Goal: Use online tool/utility: Utilize a website feature to perform a specific function

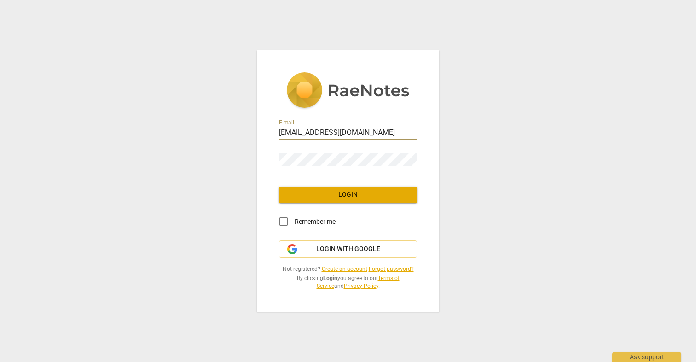
type input "[EMAIL_ADDRESS][DOMAIN_NAME]"
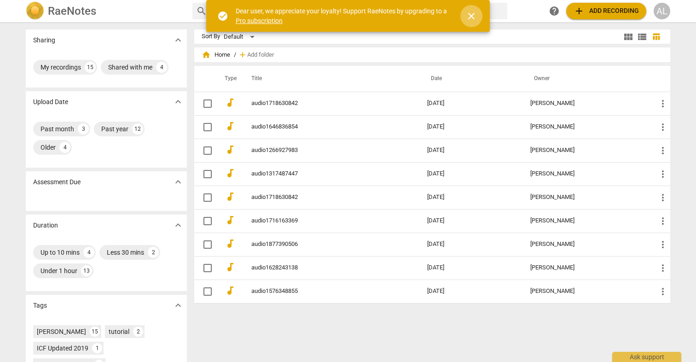
click at [471, 16] on span "close" at bounding box center [471, 16] width 11 height 11
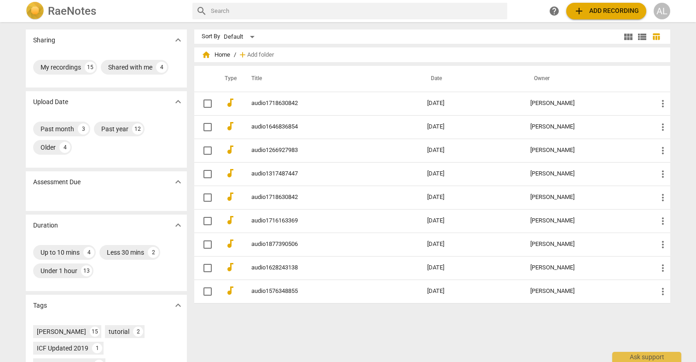
click at [579, 10] on span "add" at bounding box center [579, 11] width 11 height 11
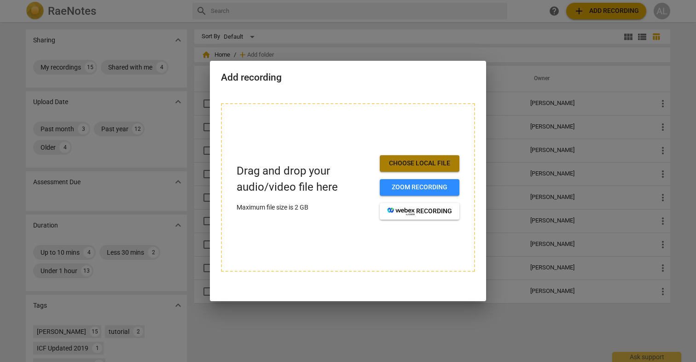
click at [394, 164] on span "Choose local file" at bounding box center [419, 163] width 65 height 9
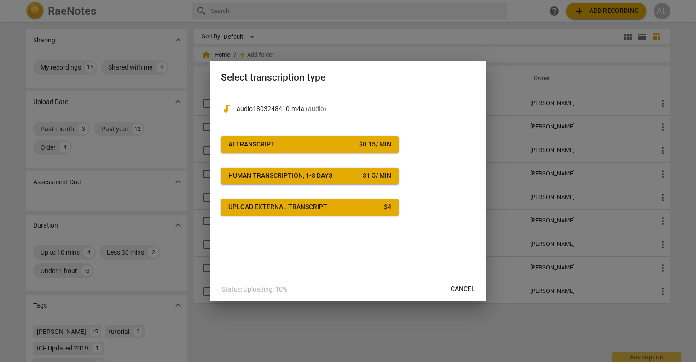
click at [330, 141] on span "AI Transcript $ 0.15 / min" at bounding box center [309, 144] width 163 height 9
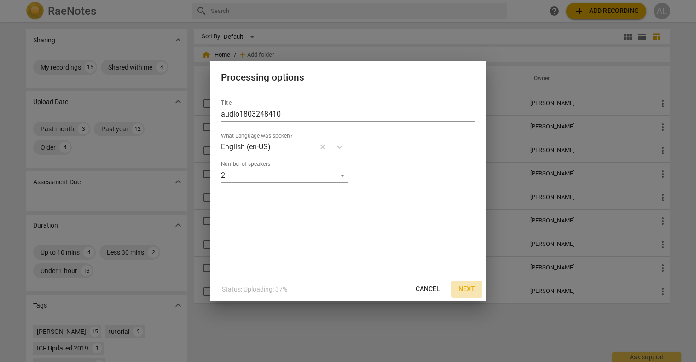
click at [468, 287] on span "Next" at bounding box center [467, 289] width 17 height 9
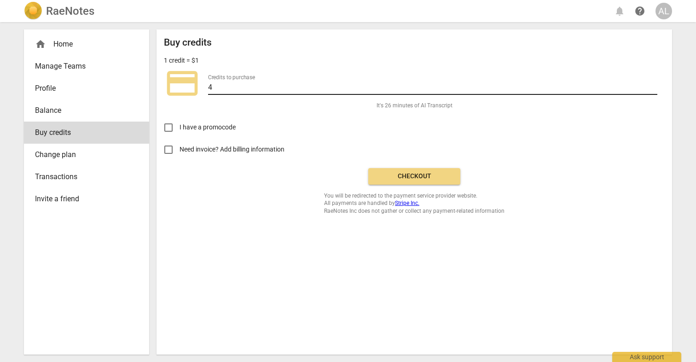
click at [221, 89] on input "4" at bounding box center [432, 88] width 449 height 13
type input "20"
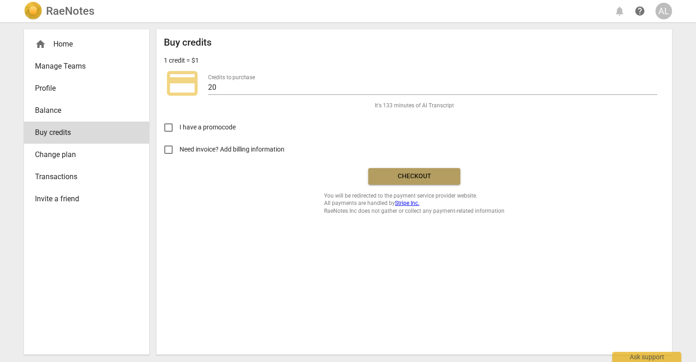
click at [386, 178] on span "Checkout" at bounding box center [414, 176] width 77 height 9
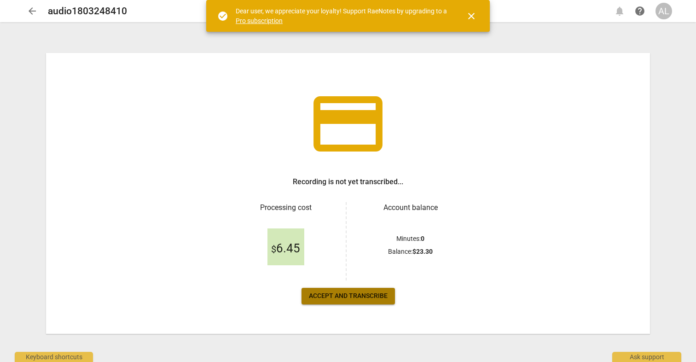
click at [355, 295] on span "Accept and transcribe" at bounding box center [348, 295] width 79 height 9
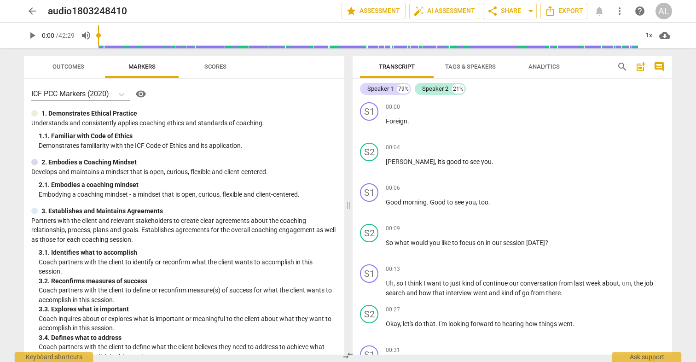
click at [213, 64] on span "Scores" at bounding box center [215, 66] width 22 height 7
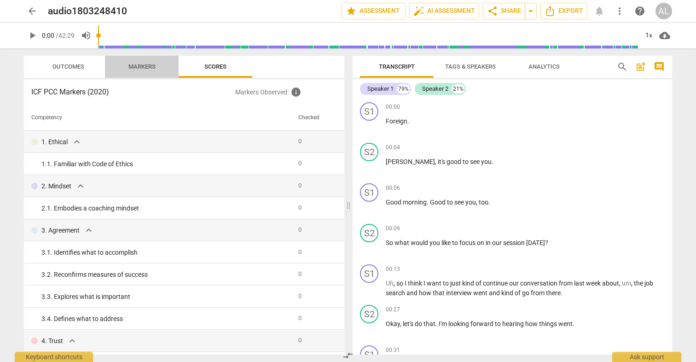
click at [148, 66] on span "Markers" at bounding box center [141, 66] width 27 height 7
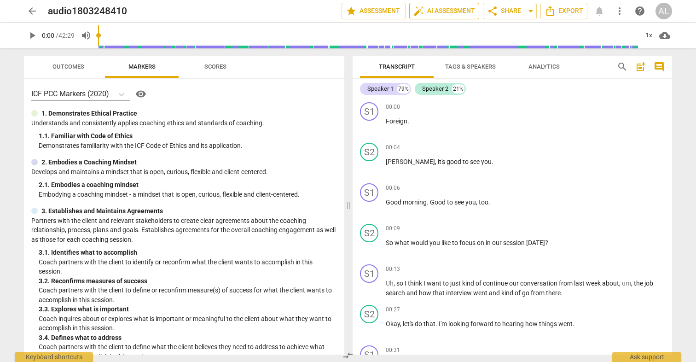
click at [449, 9] on span "auto_fix_high AI Assessment" at bounding box center [445, 11] width 62 height 11
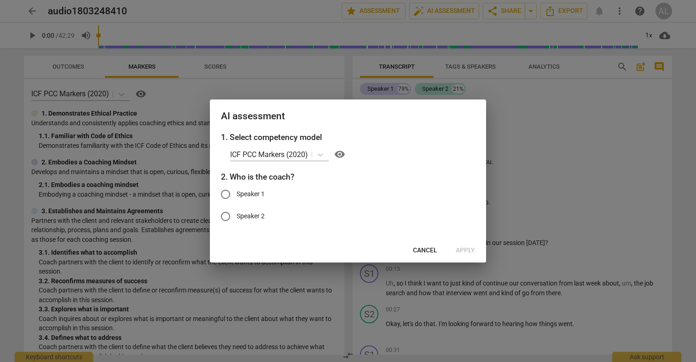
click at [426, 251] on span "Cancel" at bounding box center [425, 250] width 24 height 9
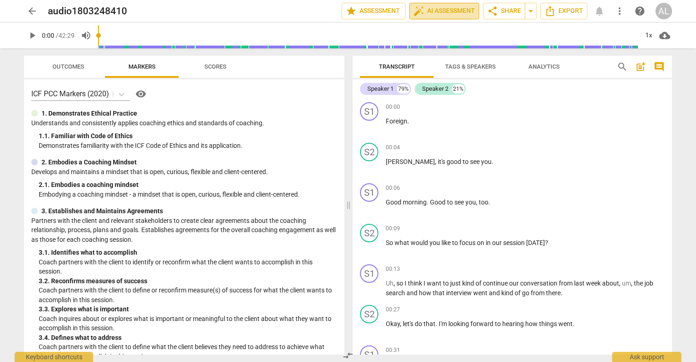
click at [442, 12] on span "auto_fix_high AI Assessment" at bounding box center [445, 11] width 62 height 11
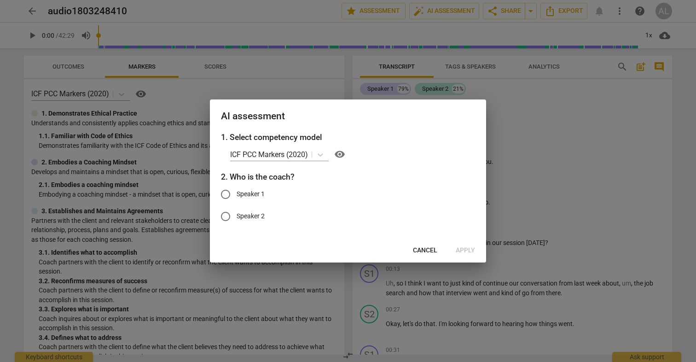
click at [250, 212] on span "Speaker 2" at bounding box center [251, 216] width 28 height 10
click at [237, 212] on input "Speaker 2" at bounding box center [226, 216] width 22 height 22
radio input "true"
click at [466, 249] on span "Apply" at bounding box center [465, 250] width 19 height 9
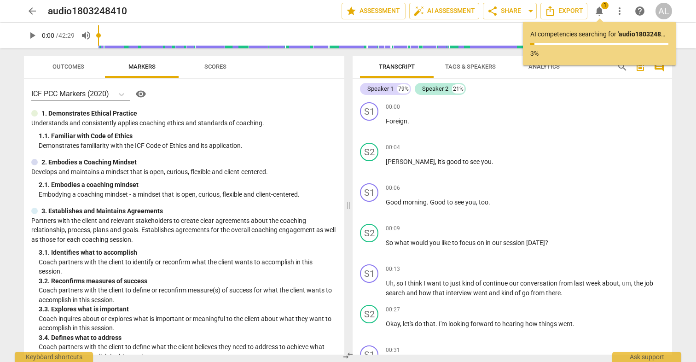
click at [221, 68] on span "Scores" at bounding box center [215, 66] width 22 height 7
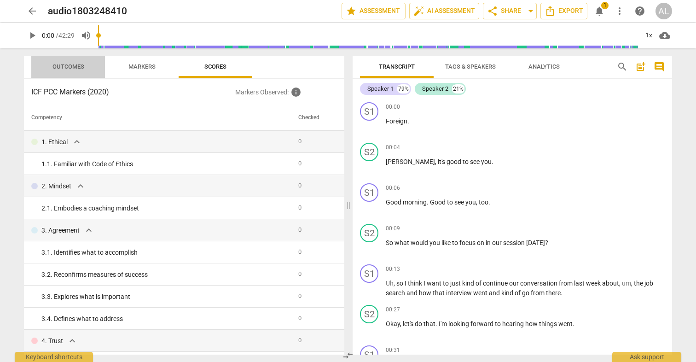
click at [79, 68] on span "Outcomes" at bounding box center [68, 66] width 32 height 7
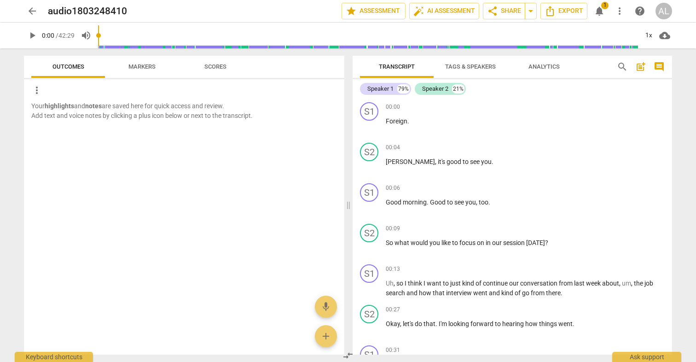
click at [148, 69] on span "Markers" at bounding box center [141, 66] width 27 height 7
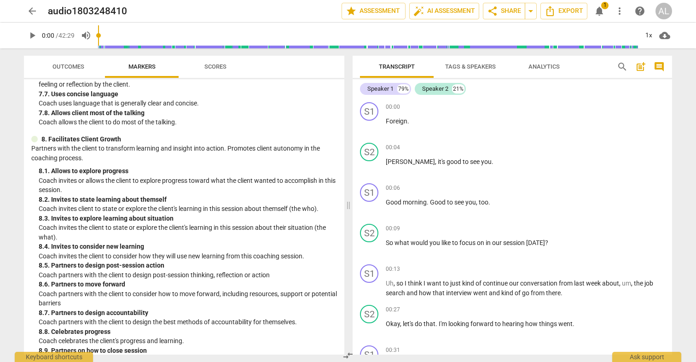
scroll to position [948, 0]
click at [222, 66] on span "Scores" at bounding box center [215, 66] width 22 height 7
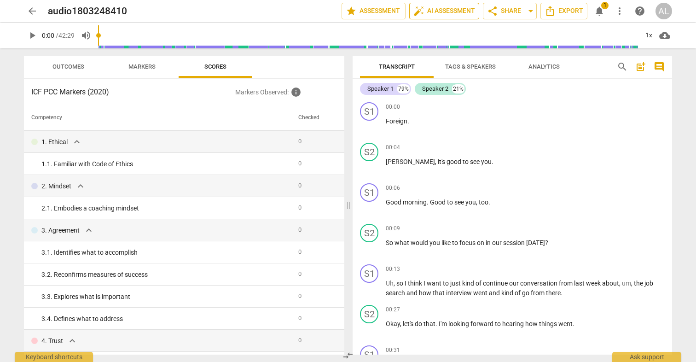
click at [431, 14] on span "auto_fix_high AI Assessment" at bounding box center [445, 11] width 62 height 11
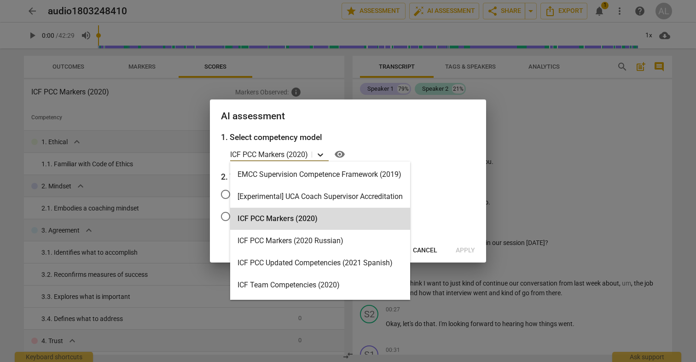
click at [322, 155] on icon at bounding box center [321, 154] width 6 height 3
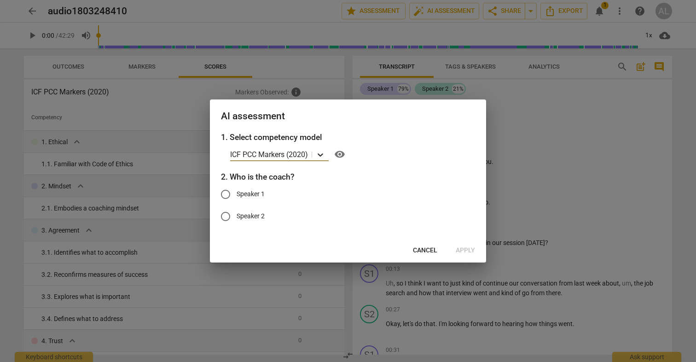
click at [322, 155] on icon at bounding box center [321, 154] width 6 height 3
click at [251, 216] on span "Speaker 2" at bounding box center [251, 216] width 28 height 10
click at [237, 216] on input "Speaker 2" at bounding box center [226, 216] width 22 height 22
radio input "true"
click at [466, 250] on span "Apply" at bounding box center [465, 250] width 19 height 9
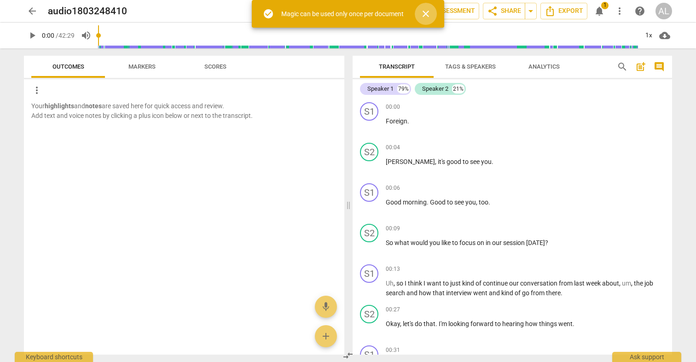
click at [428, 12] on span "close" at bounding box center [425, 13] width 11 height 11
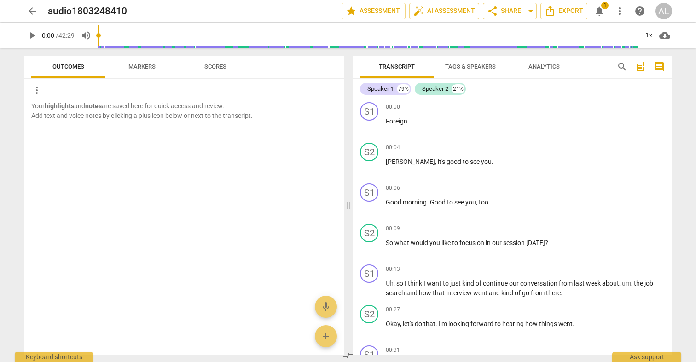
scroll to position [0, 0]
click at [577, 8] on span "Export" at bounding box center [564, 11] width 39 height 11
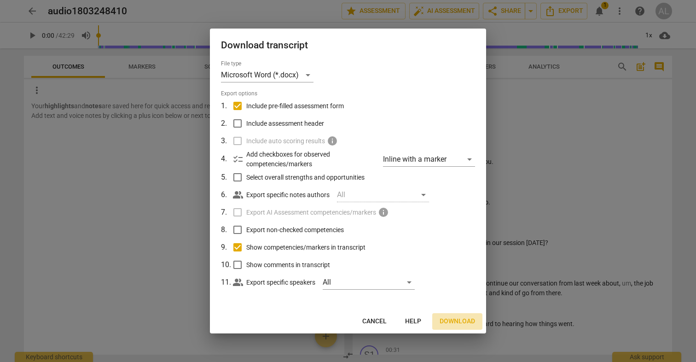
click at [455, 318] on span "Download" at bounding box center [457, 321] width 35 height 9
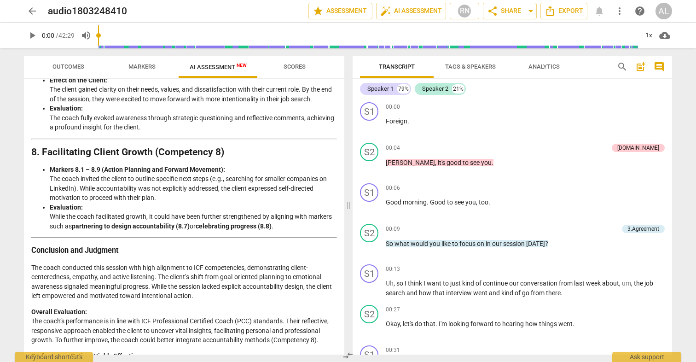
click at [680, 286] on div "arrow_back audio1803248410 edit star Assessment auto_fix_high AI Assessment RN …" at bounding box center [348, 181] width 696 height 362
click at [29, 13] on span "arrow_back" at bounding box center [32, 11] width 11 height 11
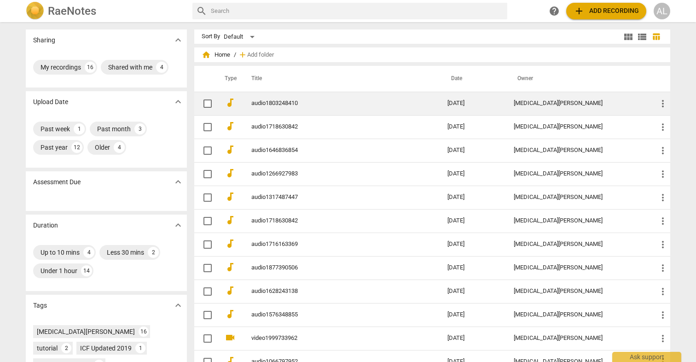
click at [286, 105] on link "audio1803248410" at bounding box center [332, 103] width 163 height 7
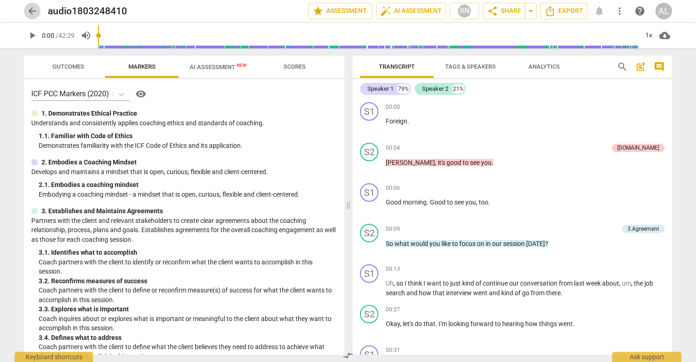
click at [28, 9] on span "arrow_back" at bounding box center [32, 11] width 11 height 11
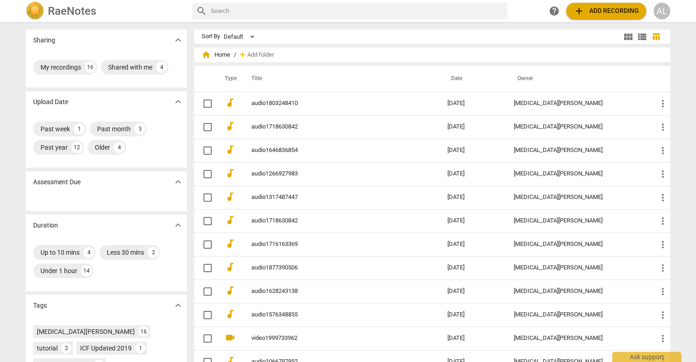
click at [585, 9] on span "add" at bounding box center [579, 11] width 11 height 11
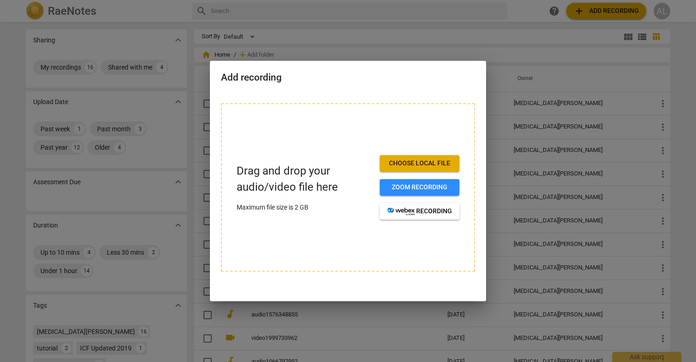
click at [410, 162] on span "Choose local file" at bounding box center [419, 163] width 65 height 9
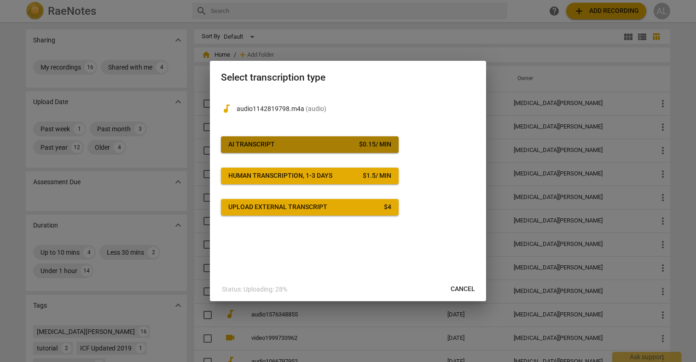
click at [300, 144] on span "AI Transcript $ 0.15 / min" at bounding box center [309, 144] width 163 height 9
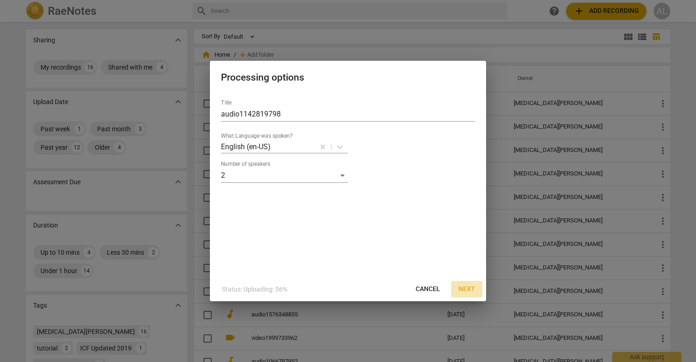
click at [465, 286] on span "Next" at bounding box center [467, 289] width 17 height 9
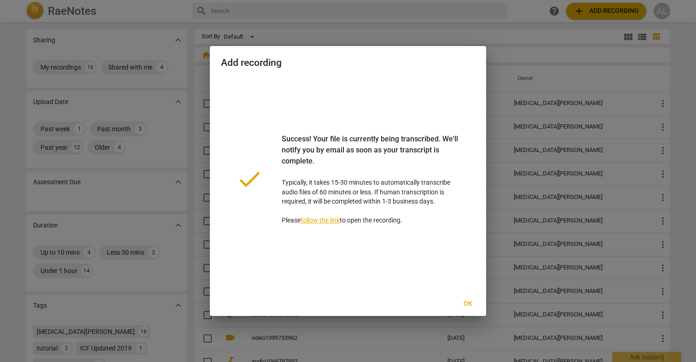
click at [466, 303] on span "Ok" at bounding box center [467, 303] width 15 height 9
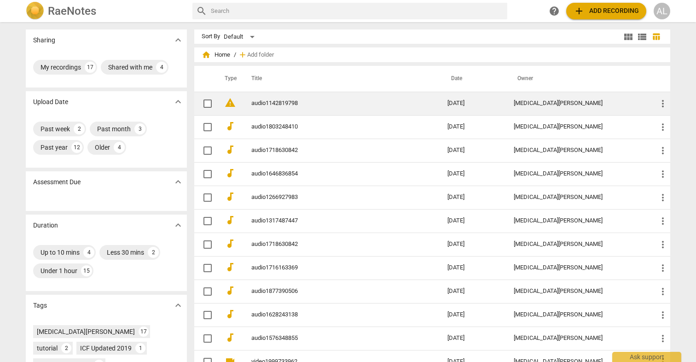
click at [278, 108] on td "audio1142819798" at bounding box center [340, 103] width 200 height 23
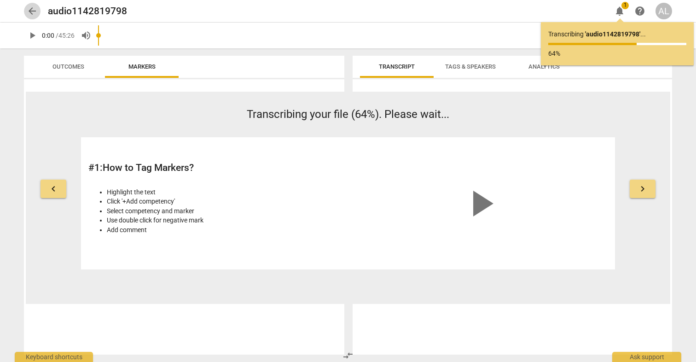
click at [29, 12] on span "arrow_back" at bounding box center [32, 11] width 11 height 11
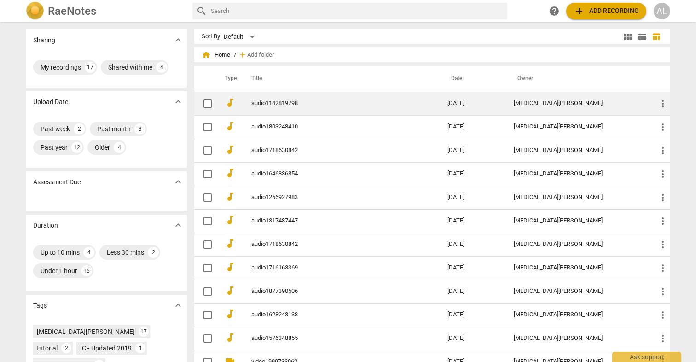
click at [281, 101] on link "audio1142819798" at bounding box center [332, 103] width 163 height 7
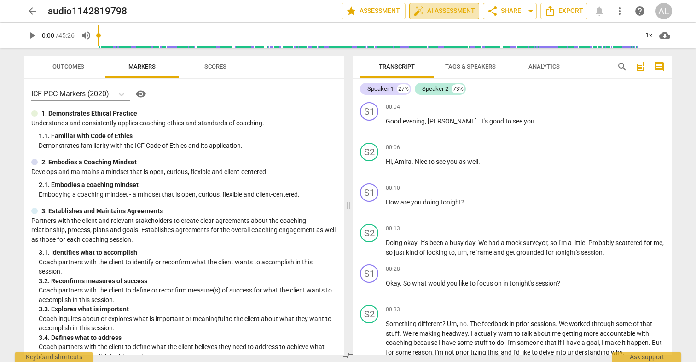
click at [448, 11] on span "auto_fix_high AI Assessment" at bounding box center [445, 11] width 62 height 11
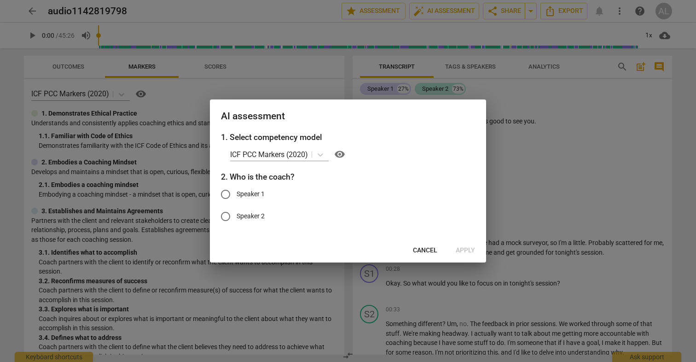
click at [256, 192] on span "Speaker 1" at bounding box center [251, 194] width 28 height 10
click at [237, 192] on input "Speaker 1" at bounding box center [226, 194] width 22 height 22
radio input "true"
click at [464, 248] on span "Apply" at bounding box center [465, 250] width 19 height 9
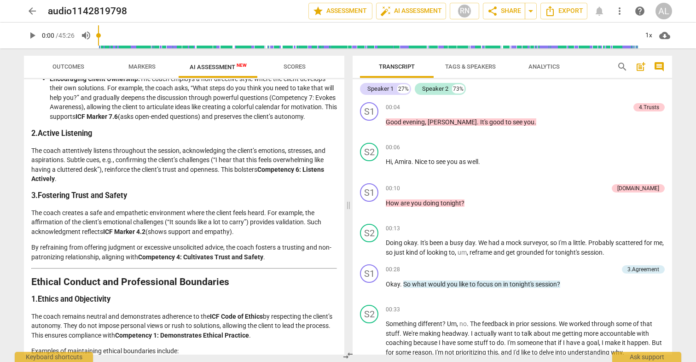
scroll to position [251, 0]
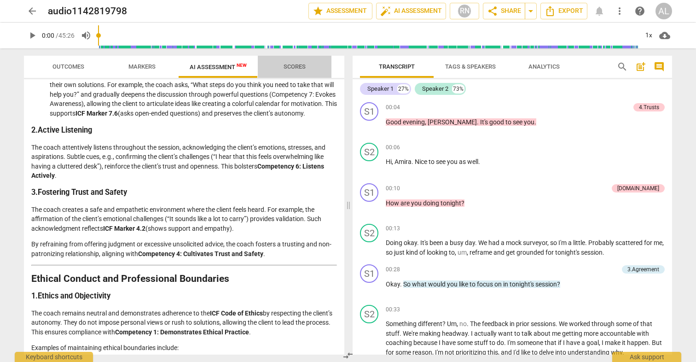
click at [297, 64] on span "Scores" at bounding box center [295, 66] width 22 height 7
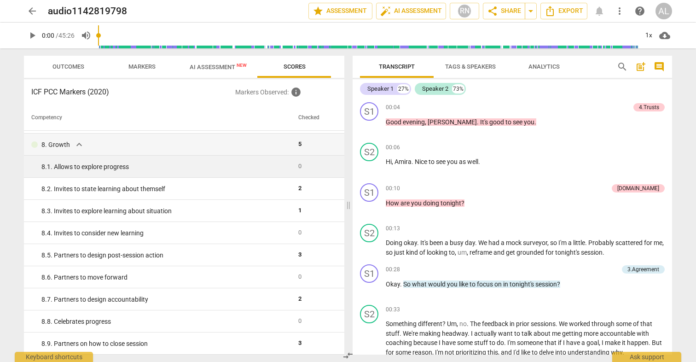
scroll to position [815, 0]
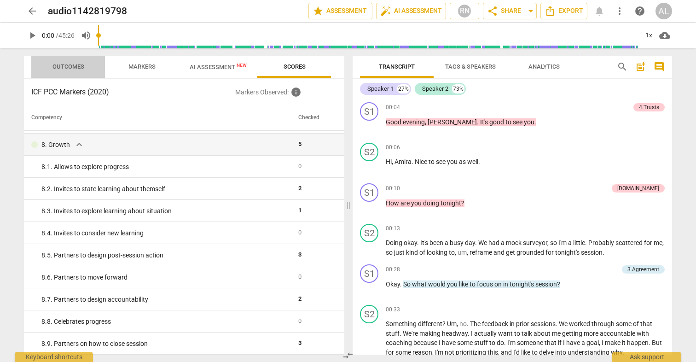
click at [72, 66] on span "Outcomes" at bounding box center [68, 66] width 32 height 7
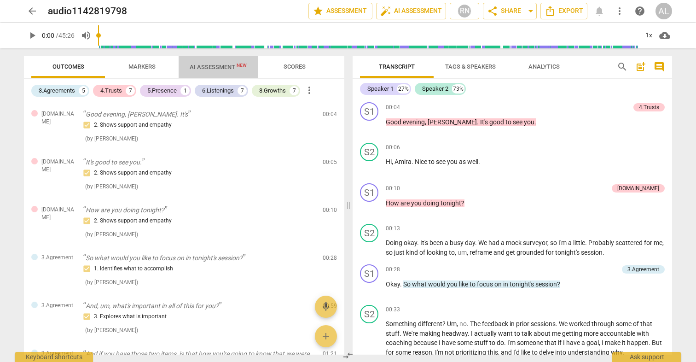
click at [228, 68] on span "AI Assessment New" at bounding box center [218, 67] width 57 height 7
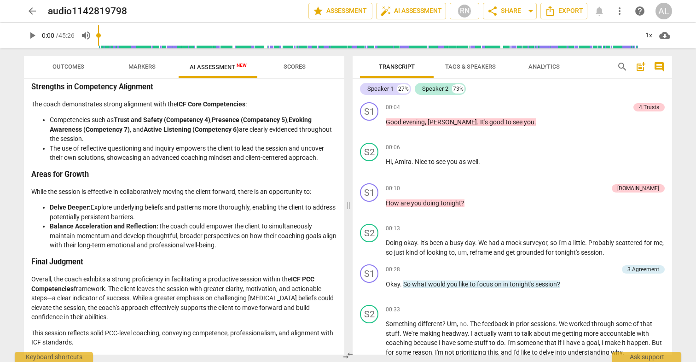
scroll to position [1201, 0]
click at [570, 9] on span "Export" at bounding box center [564, 11] width 39 height 11
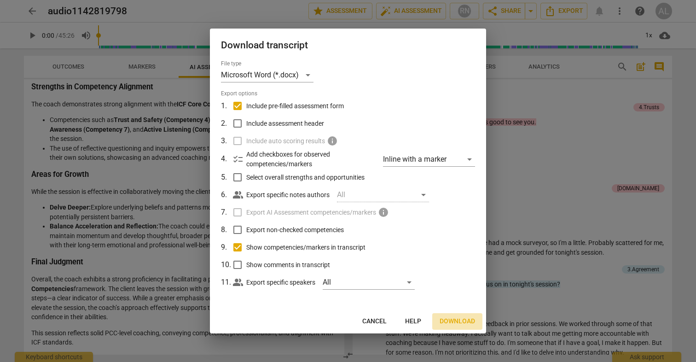
click at [458, 321] on span "Download" at bounding box center [457, 321] width 35 height 9
